Goal: Navigation & Orientation: Find specific page/section

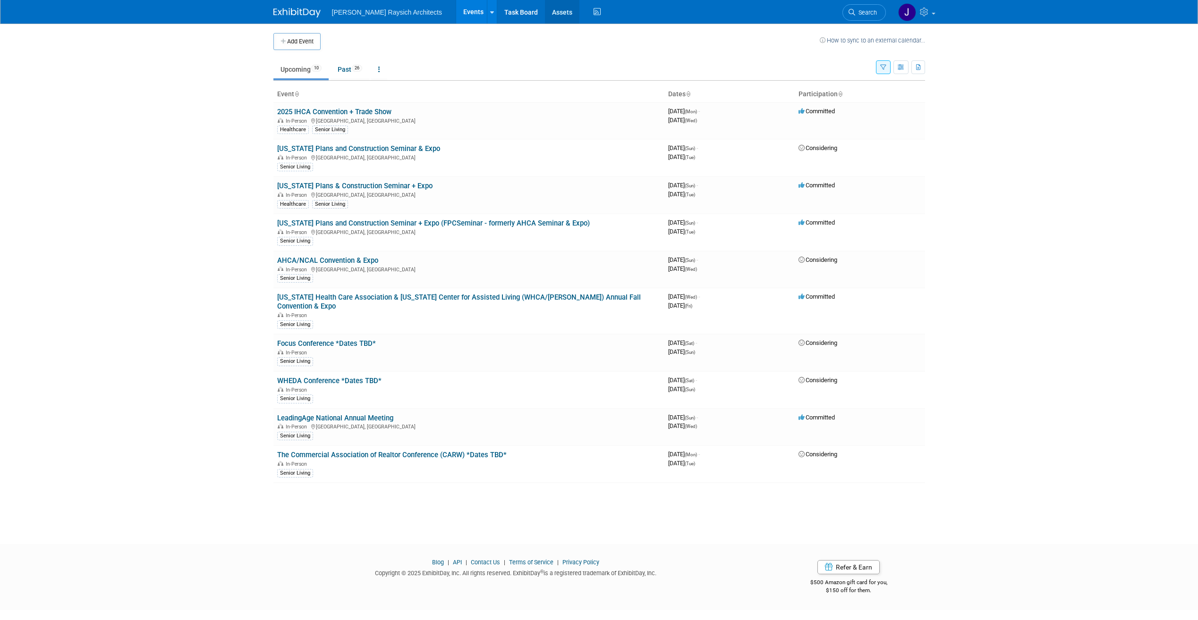
click at [545, 11] on link "Assets" at bounding box center [562, 12] width 34 height 24
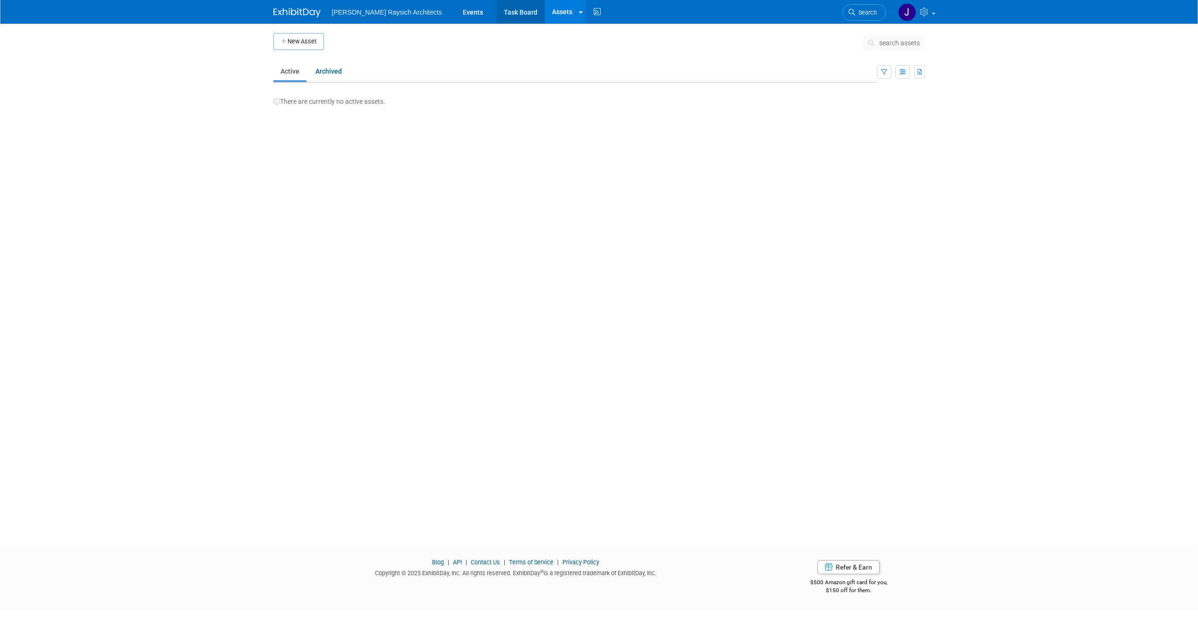
click at [497, 8] on link "Task Board" at bounding box center [521, 12] width 48 height 24
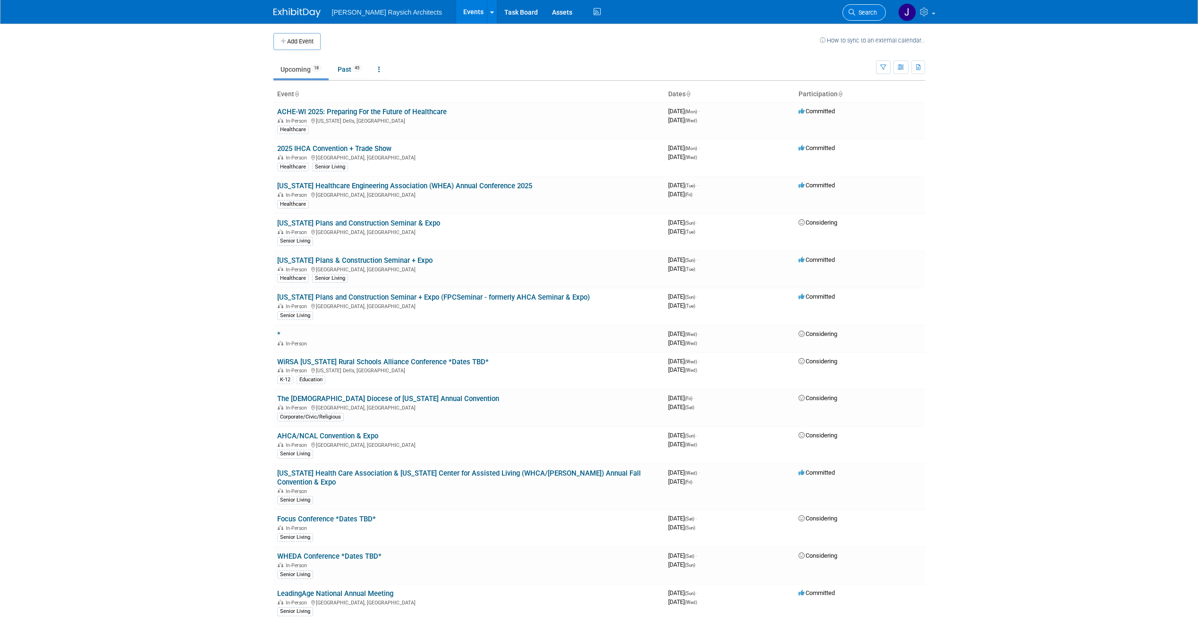
click at [857, 11] on span "Search" at bounding box center [866, 12] width 22 height 7
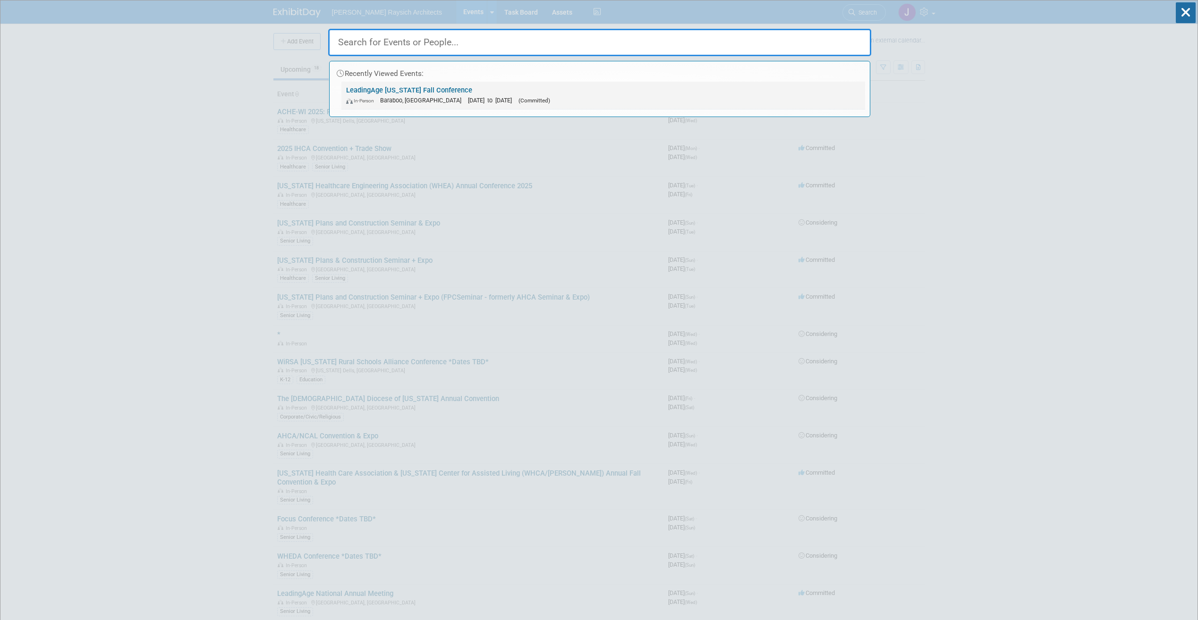
click at [449, 89] on link "LeadingAge Wisconsin Fall Conference In-Person Baraboo, WI Sep 9, 2025 to Sep 1…" at bounding box center [603, 95] width 524 height 27
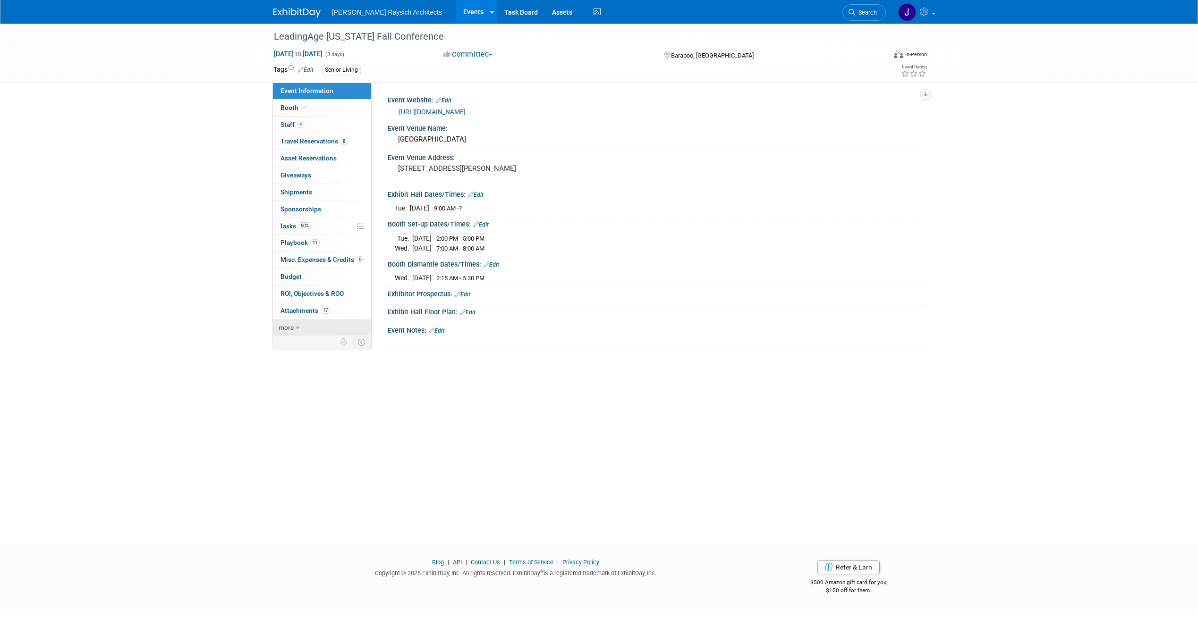
click at [289, 332] on link "more" at bounding box center [322, 328] width 98 height 17
click at [289, 395] on span "Logs" at bounding box center [287, 395] width 14 height 8
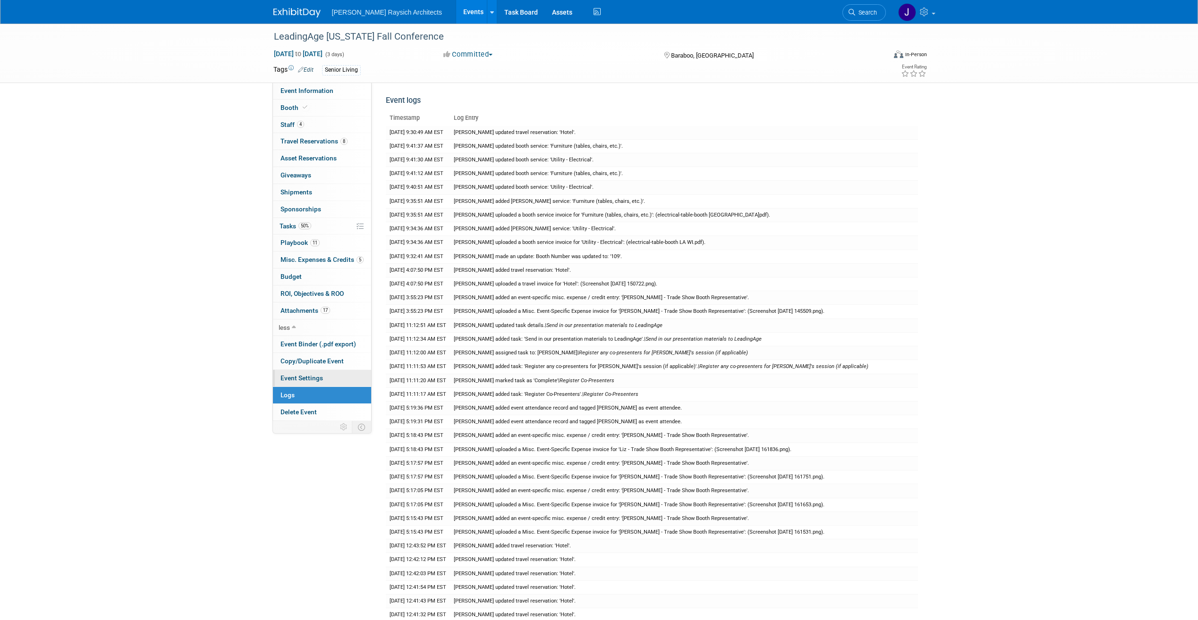
click at [308, 381] on span "Event Settings" at bounding box center [301, 378] width 42 height 8
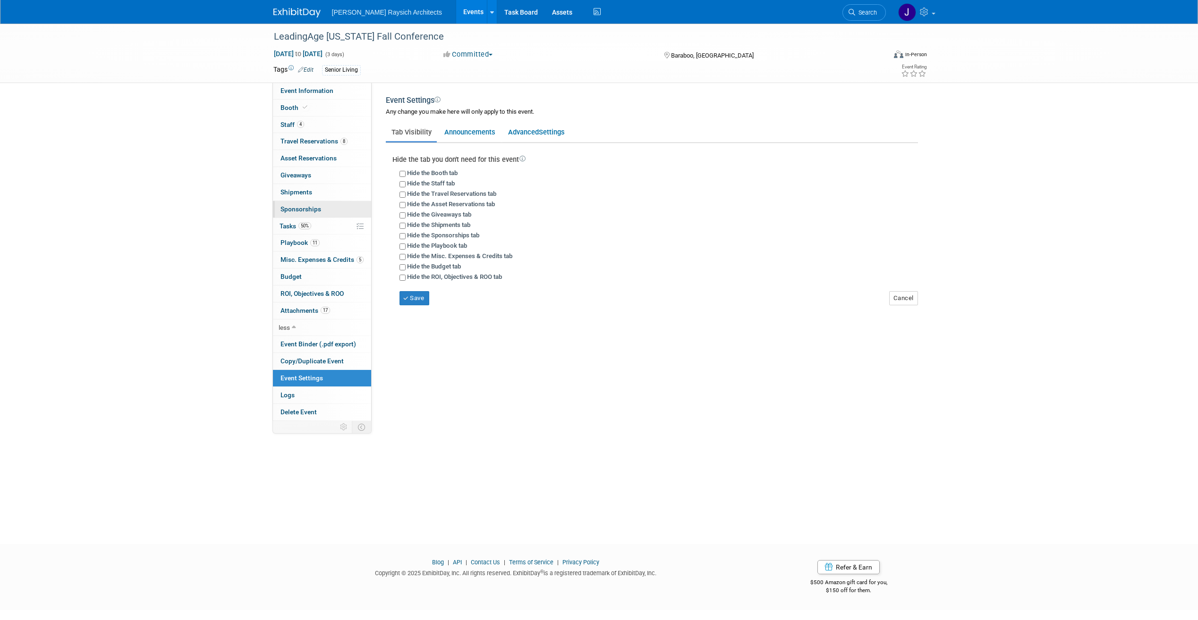
click at [292, 214] on link "0 Sponsorships 0" at bounding box center [322, 209] width 98 height 17
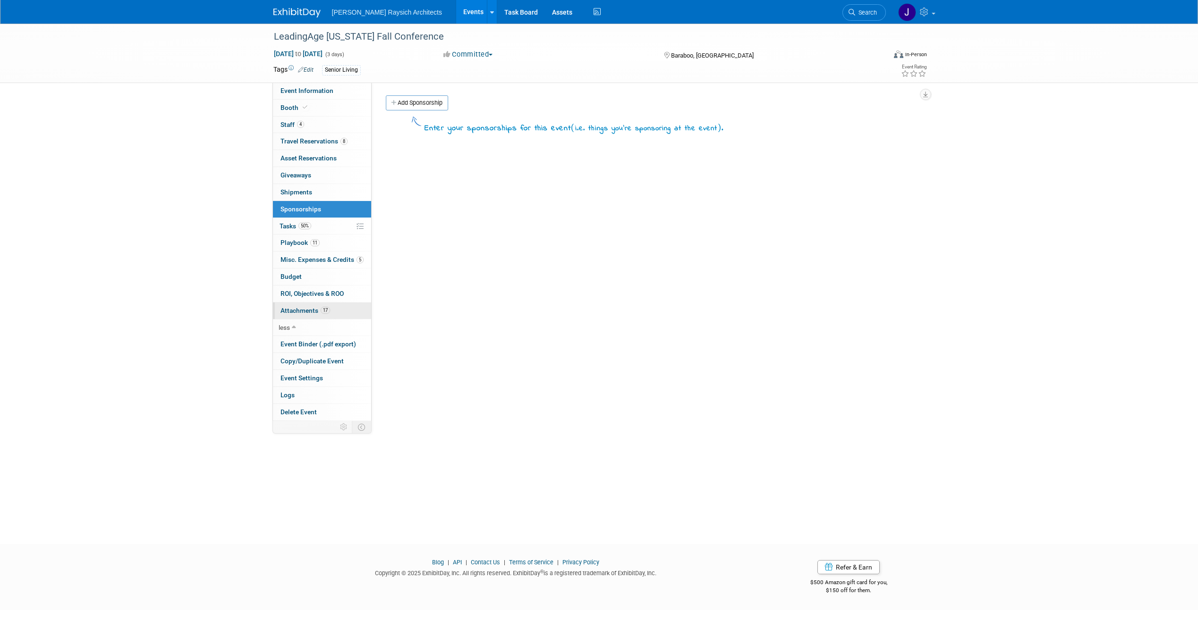
click at [296, 314] on link "17 Attachments 17" at bounding box center [322, 311] width 98 height 17
